Goal: Information Seeking & Learning: Learn about a topic

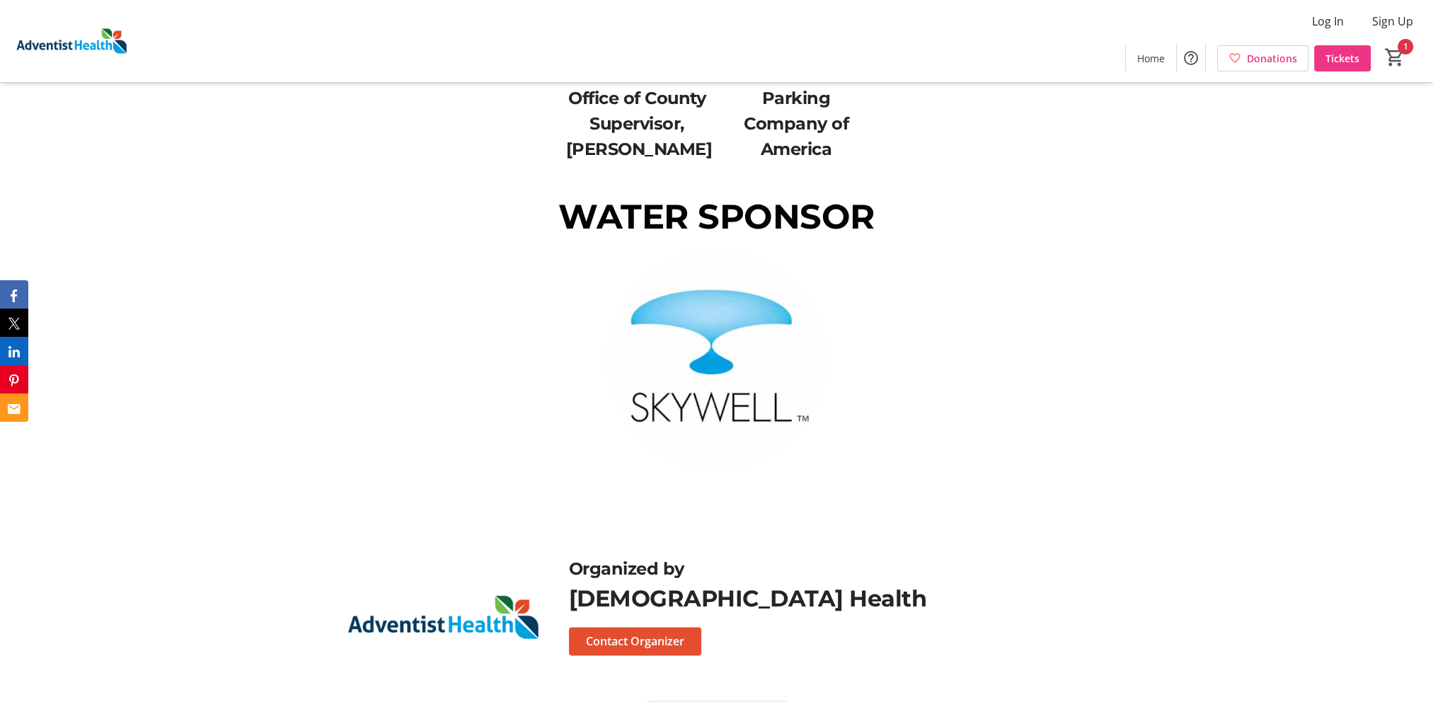
scroll to position [2591, 0]
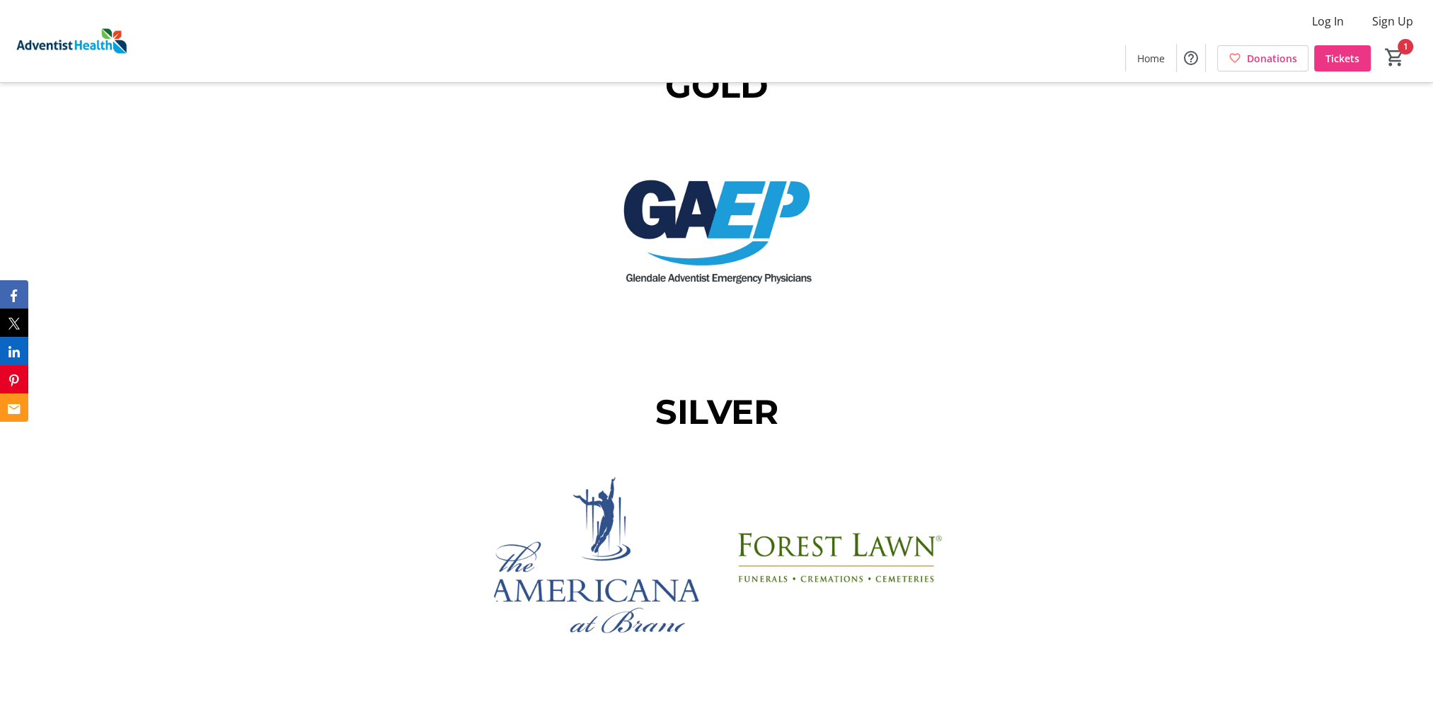
scroll to position [1769, 0]
